Goal: Task Accomplishment & Management: Manage account settings

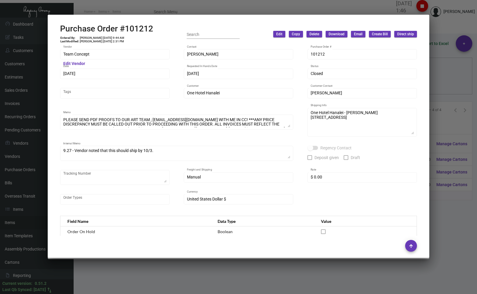
scroll to position [304, 0]
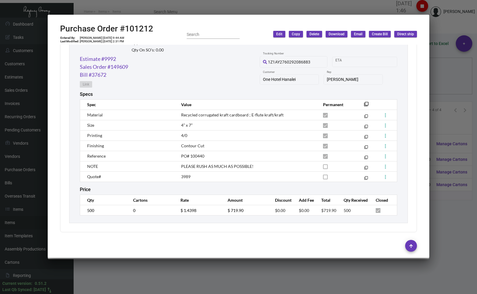
click at [79, 9] on div at bounding box center [238, 147] width 477 height 294
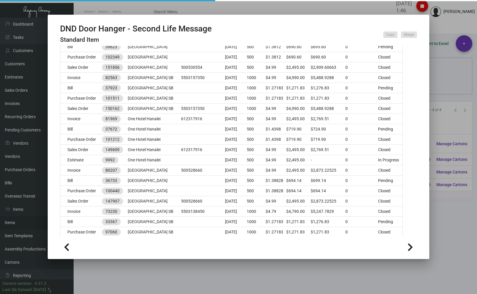
click at [83, 13] on div at bounding box center [238, 147] width 477 height 294
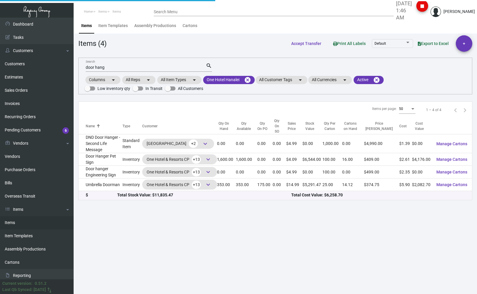
click at [108, 66] on input "door hang" at bounding box center [146, 67] width 120 height 5
click at [248, 80] on mat-icon "cancel" at bounding box center [247, 79] width 7 height 7
click at [109, 67] on input "door hang" at bounding box center [146, 67] width 120 height 5
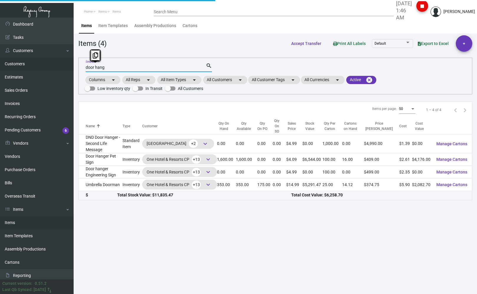
drag, startPoint x: 109, startPoint y: 67, endPoint x: 60, endPoint y: 64, distance: 48.7
click at [60, 64] on div "Dashboard Dashboard Tasks Customers Customers Estimates Sales Orders Invoices R…" at bounding box center [238, 156] width 477 height 277
type input "found key"
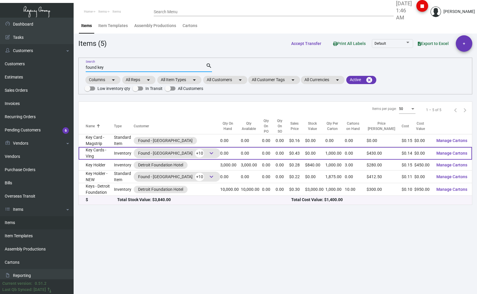
click at [94, 149] on td "Key Cards - Ving" at bounding box center [96, 153] width 35 height 13
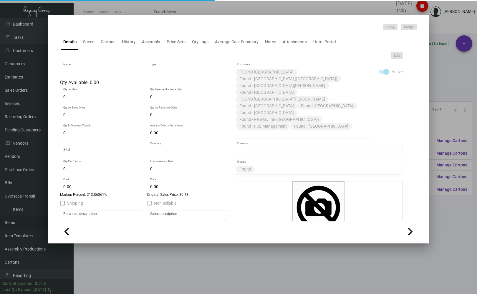
type input "Key Cards - Ving"
type input "Inventory"
type input "$ 0.187"
type input "Standard"
type input "1,000"
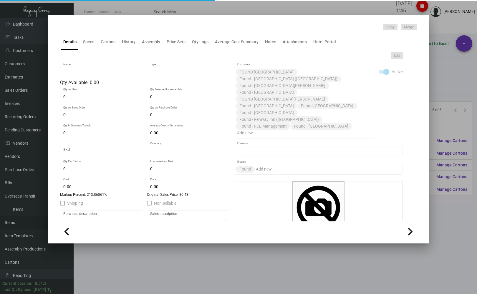
type input "$ 0.137"
type input "$ 0.43"
checkbox input "true"
type input "United States Dollar $"
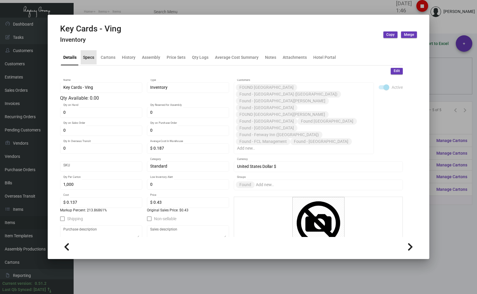
click at [86, 57] on div "Specs" at bounding box center [88, 57] width 11 height 6
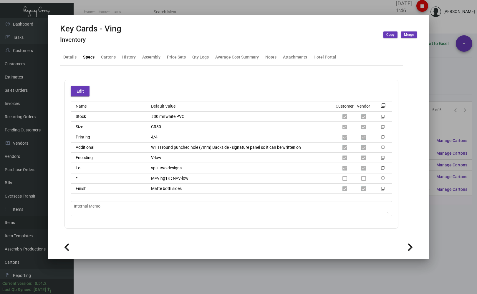
click at [440, 23] on div at bounding box center [238, 147] width 477 height 294
